Goal: Task Accomplishment & Management: Use online tool/utility

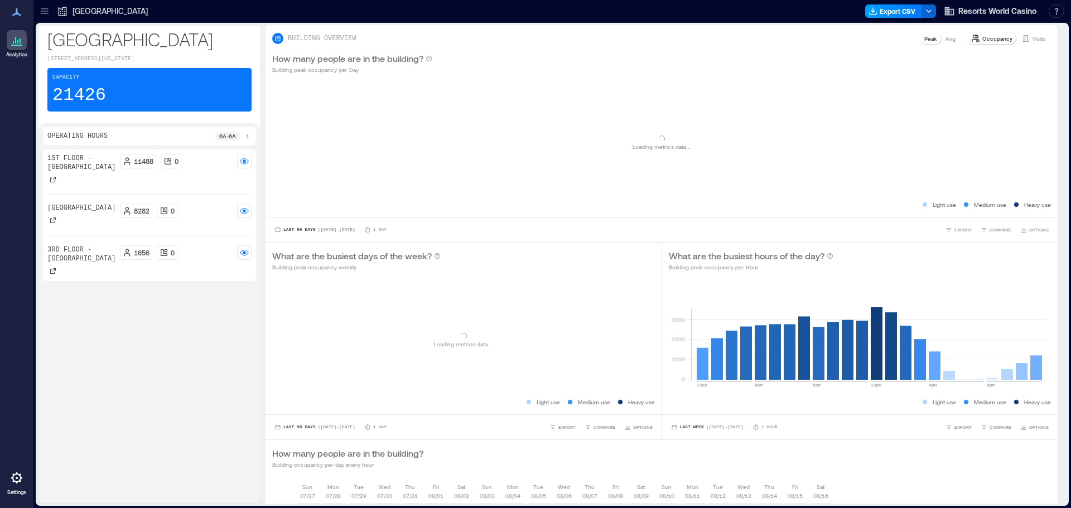
click at [893, 12] on button "Export CSV" at bounding box center [893, 10] width 57 height 13
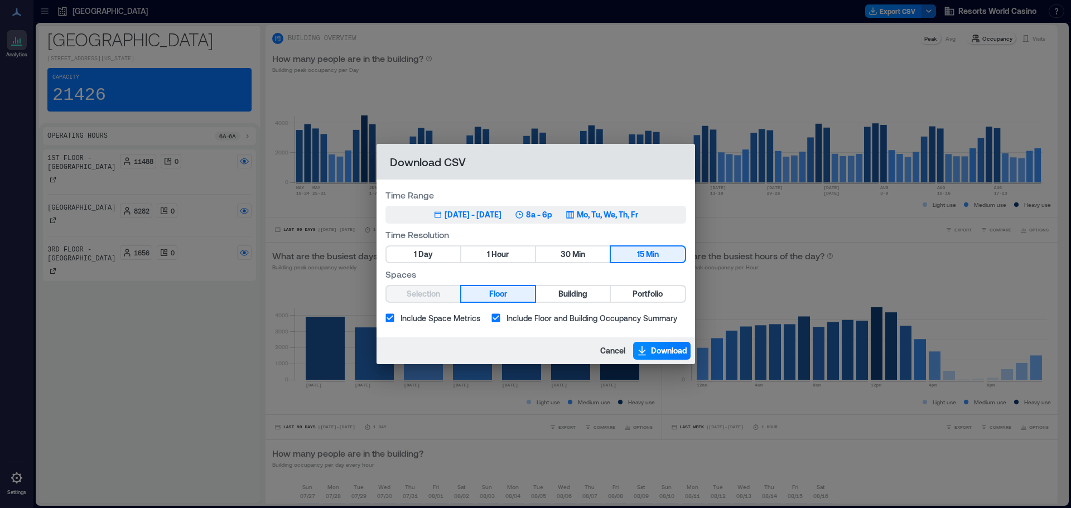
drag, startPoint x: 518, startPoint y: 214, endPoint x: 523, endPoint y: 206, distance: 9.6
click at [523, 206] on button "May 23, 2025 - [DATE] 8a - 6p Mo, Tu, We, Th, Fr" at bounding box center [536, 215] width 301 height 18
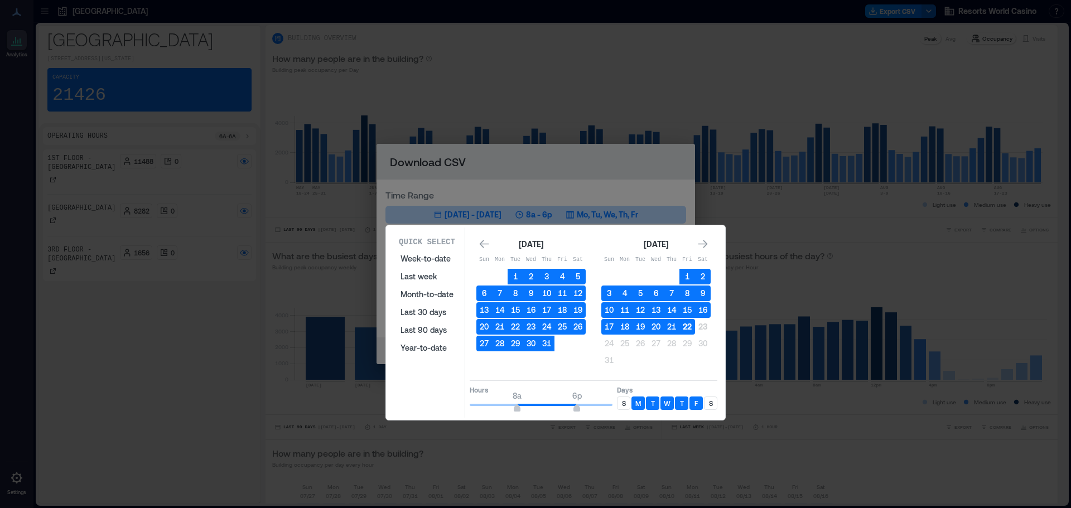
click at [688, 331] on button "22" at bounding box center [688, 327] width 16 height 16
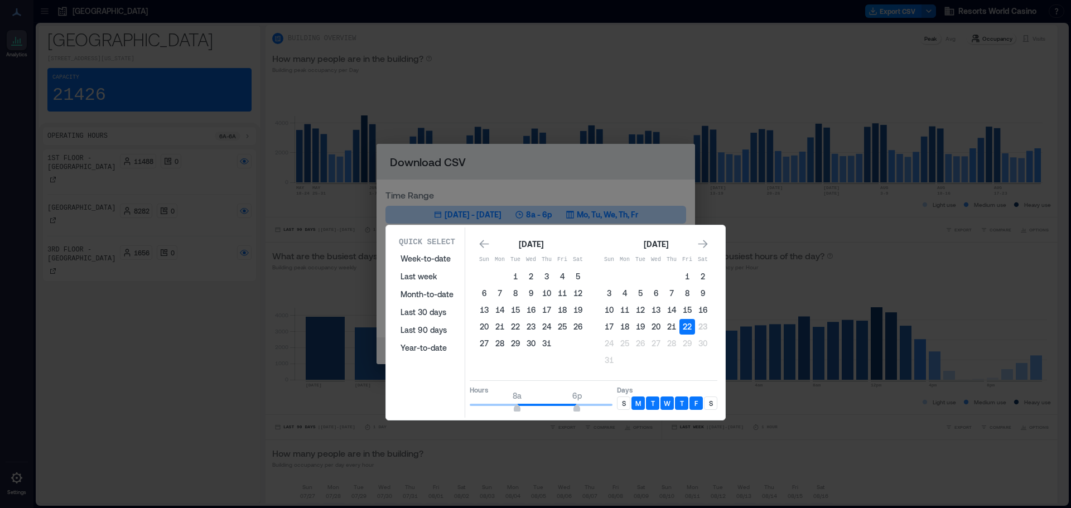
click at [707, 407] on div "S" at bounding box center [710, 403] width 13 height 13
click at [624, 408] on div "S" at bounding box center [623, 403] width 13 height 13
type input "**"
drag, startPoint x: 579, startPoint y: 412, endPoint x: 625, endPoint y: 408, distance: 47.0
click at [625, 408] on div "Hours 8a 12a Days S M T W T F S" at bounding box center [594, 396] width 248 height 33
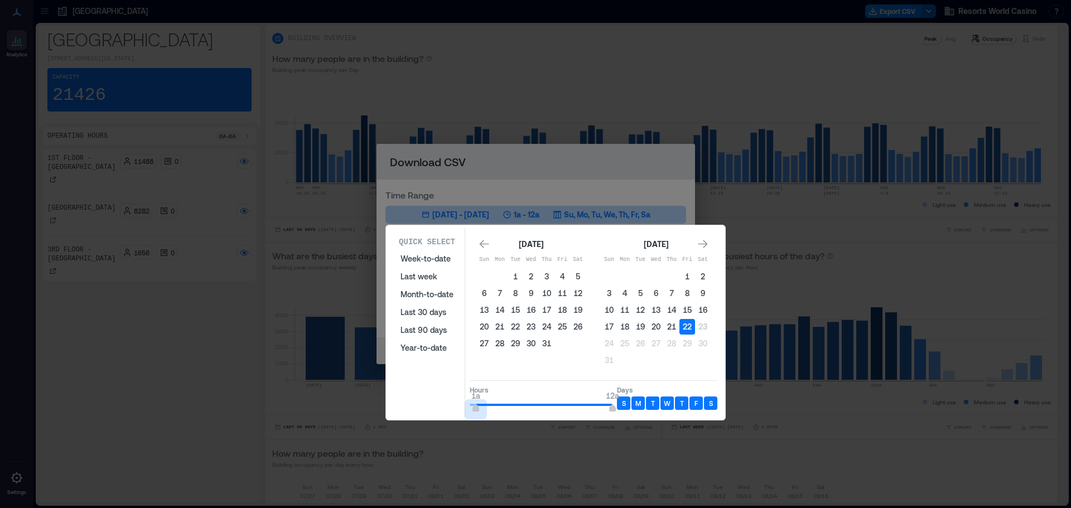
type input "*"
drag, startPoint x: 515, startPoint y: 408, endPoint x: 459, endPoint y: 406, distance: 56.9
click at [459, 406] on div "Quick Select Week-to-date Last week Month-to-date Last 30 days Last 90 days Yea…" at bounding box center [555, 323] width 333 height 190
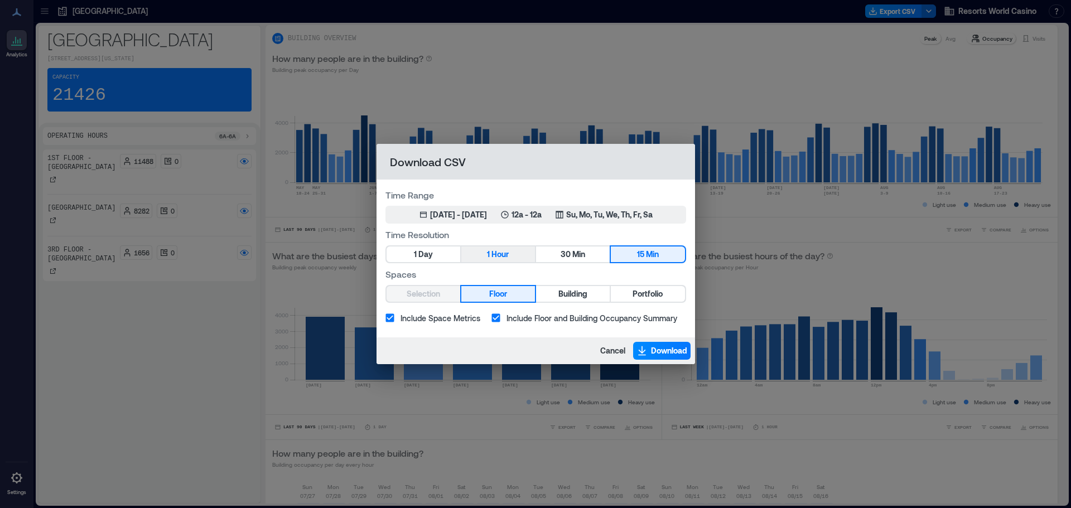
click at [526, 257] on button "1 Hour" at bounding box center [498, 255] width 74 height 16
click at [653, 297] on span "Portfolio" at bounding box center [648, 294] width 30 height 14
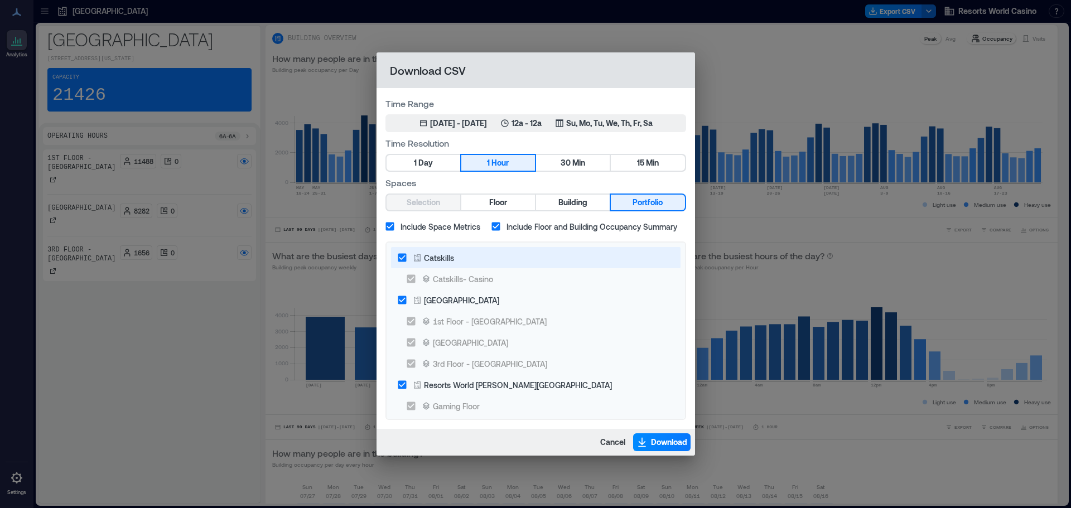
click at [433, 252] on div "Catskills" at bounding box center [439, 258] width 30 height 12
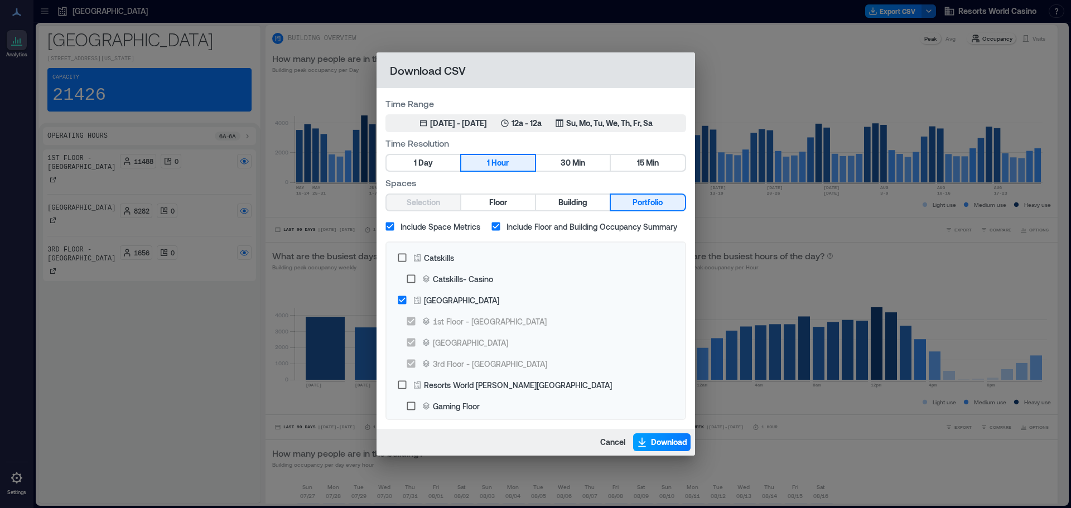
click at [652, 441] on span "Download" at bounding box center [669, 442] width 36 height 11
